Goal: Use online tool/utility: Utilize a website feature to perform a specific function

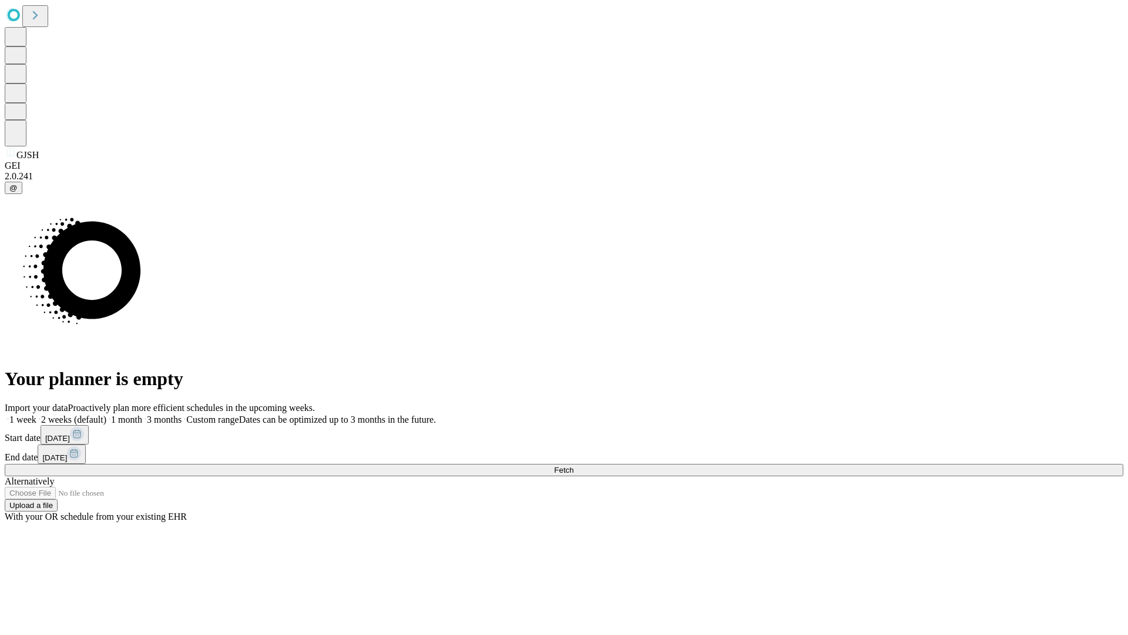
click at [573, 465] on span "Fetch" at bounding box center [563, 469] width 19 height 9
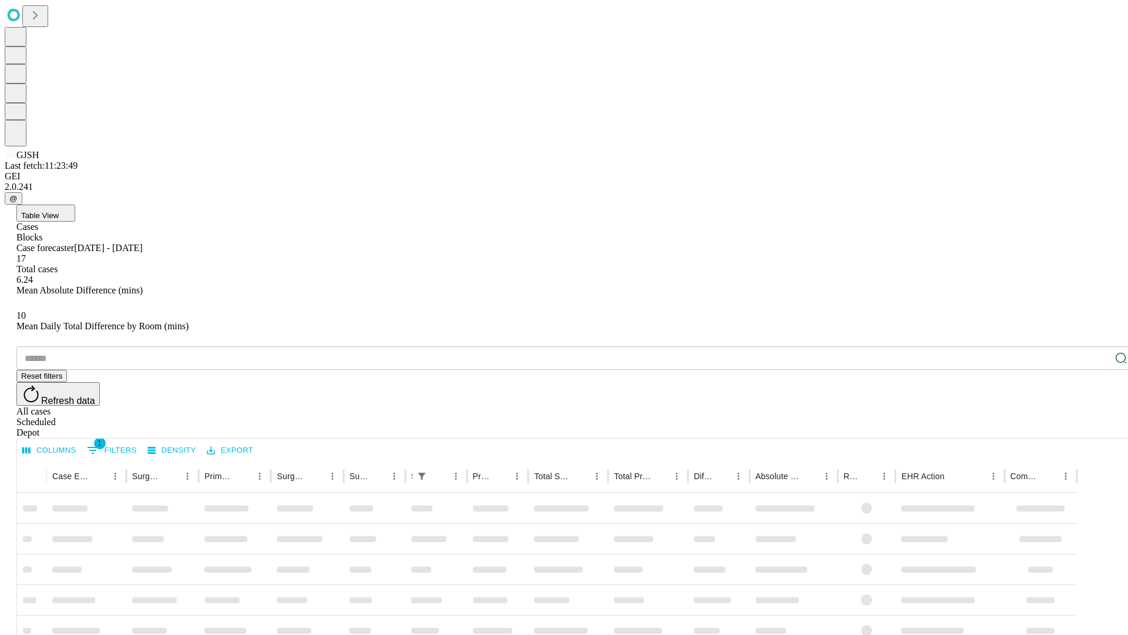
click at [59, 211] on span "Table View" at bounding box center [40, 215] width 38 height 9
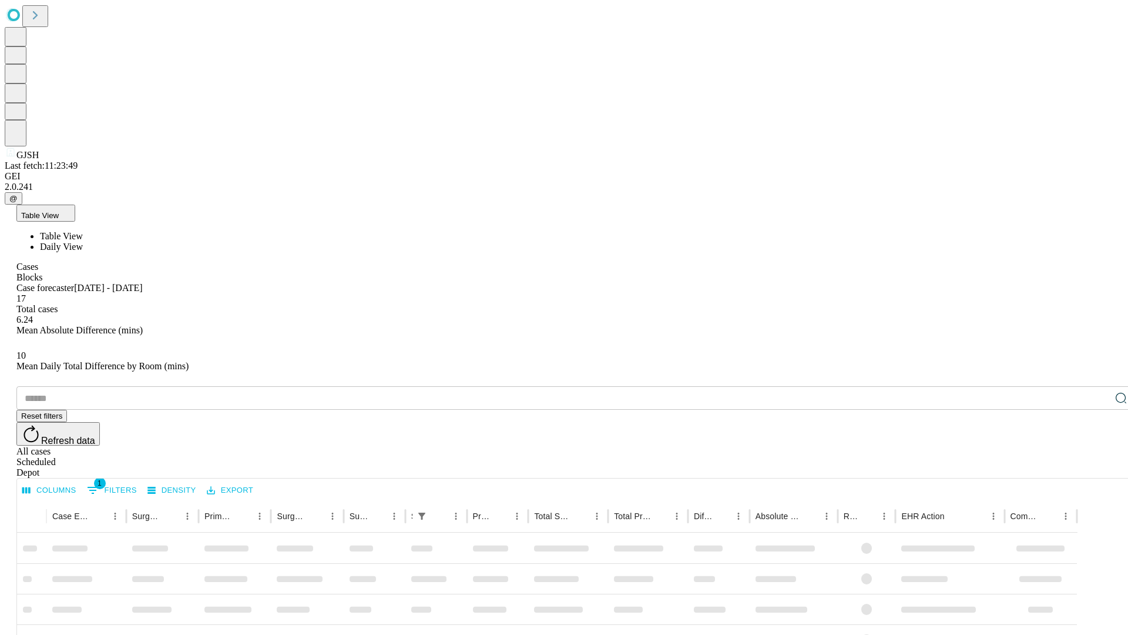
click at [83, 241] on span "Daily View" at bounding box center [61, 246] width 43 height 10
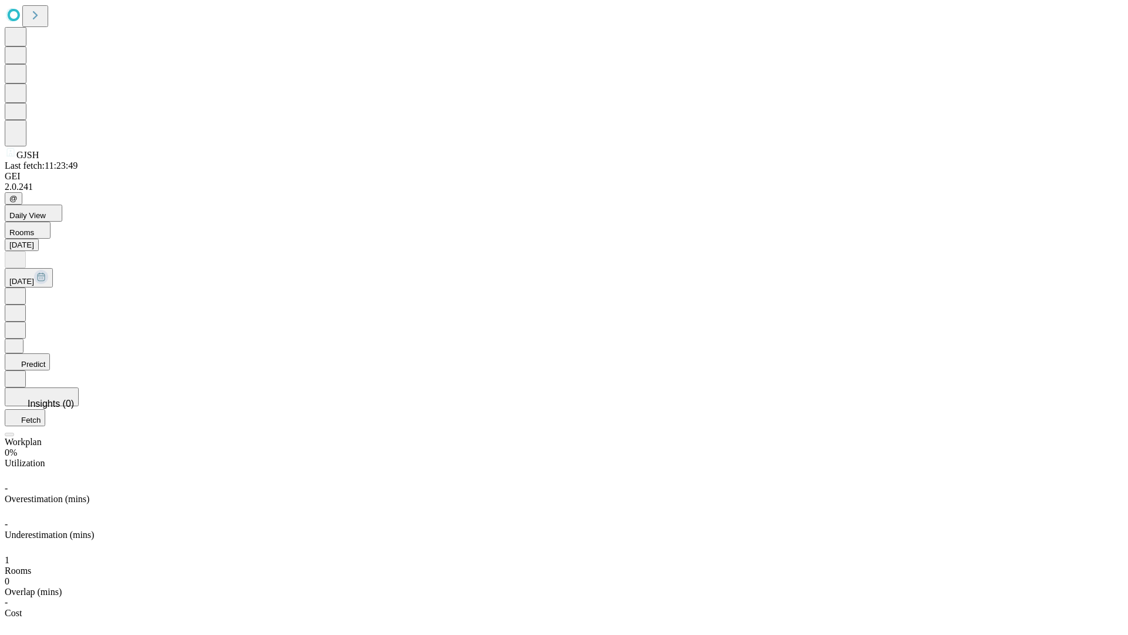
click at [50, 353] on button "Predict" at bounding box center [27, 361] width 45 height 17
